Goal: Navigation & Orientation: Find specific page/section

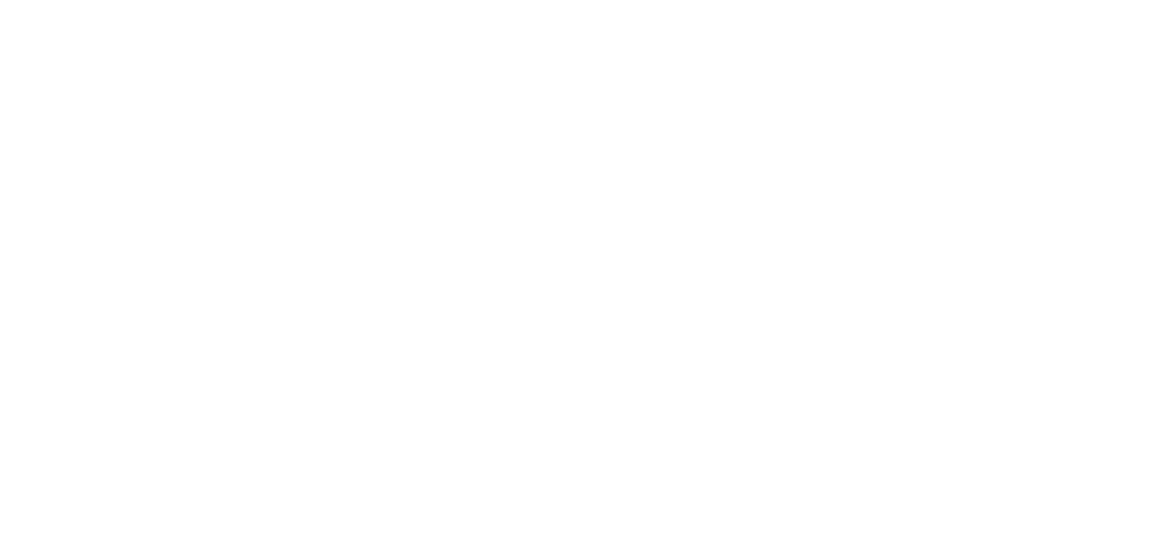
click at [91, 6] on html at bounding box center [575, 3] width 1151 height 6
